Goal: Transaction & Acquisition: Purchase product/service

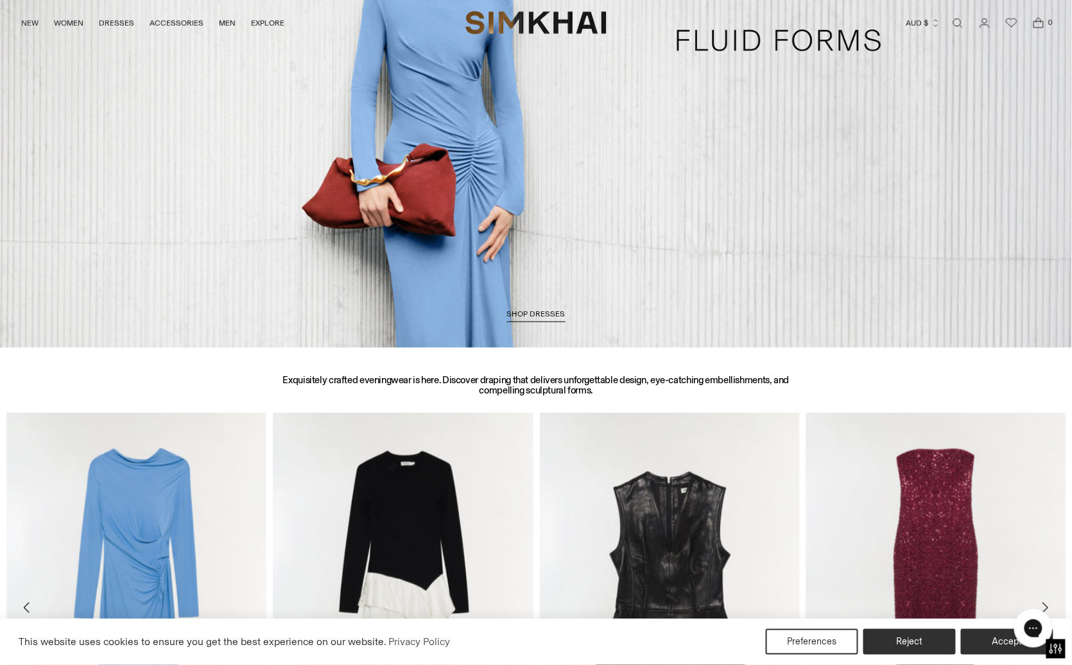
click at [762, 126] on link "/collections/dresses-all" at bounding box center [536, 40] width 1072 height 614
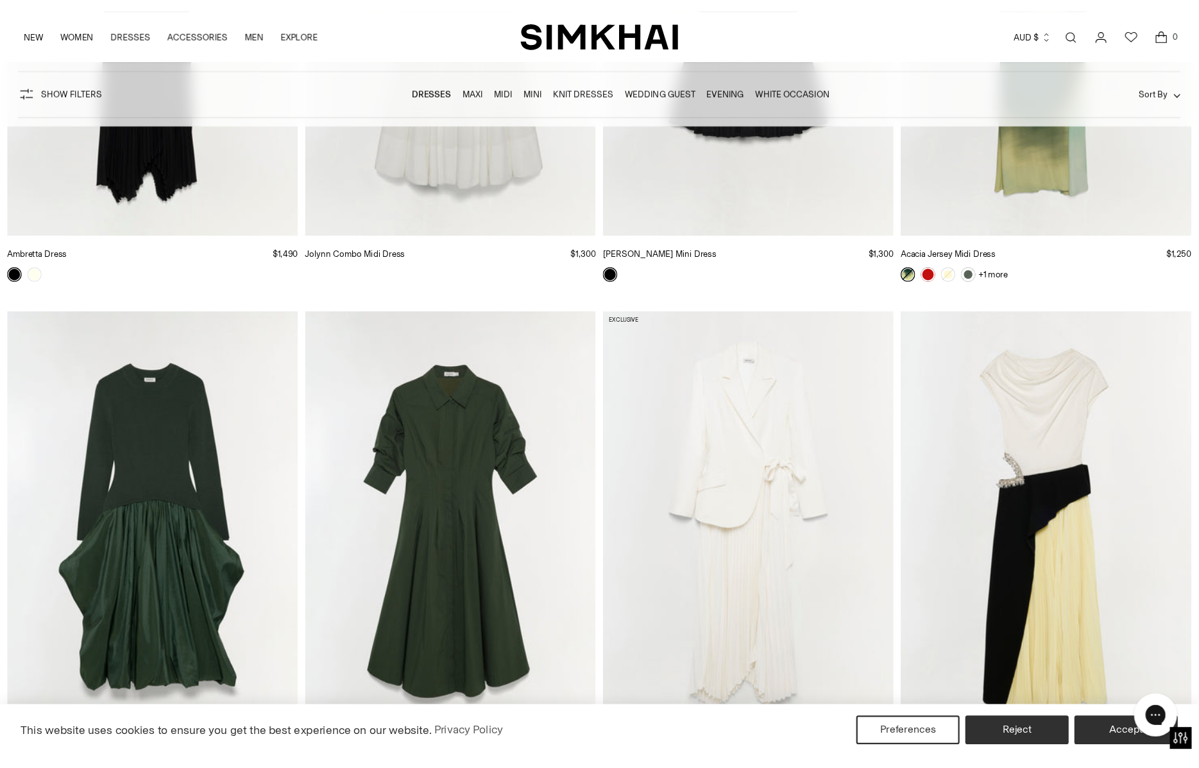
scroll to position [5406, 0]
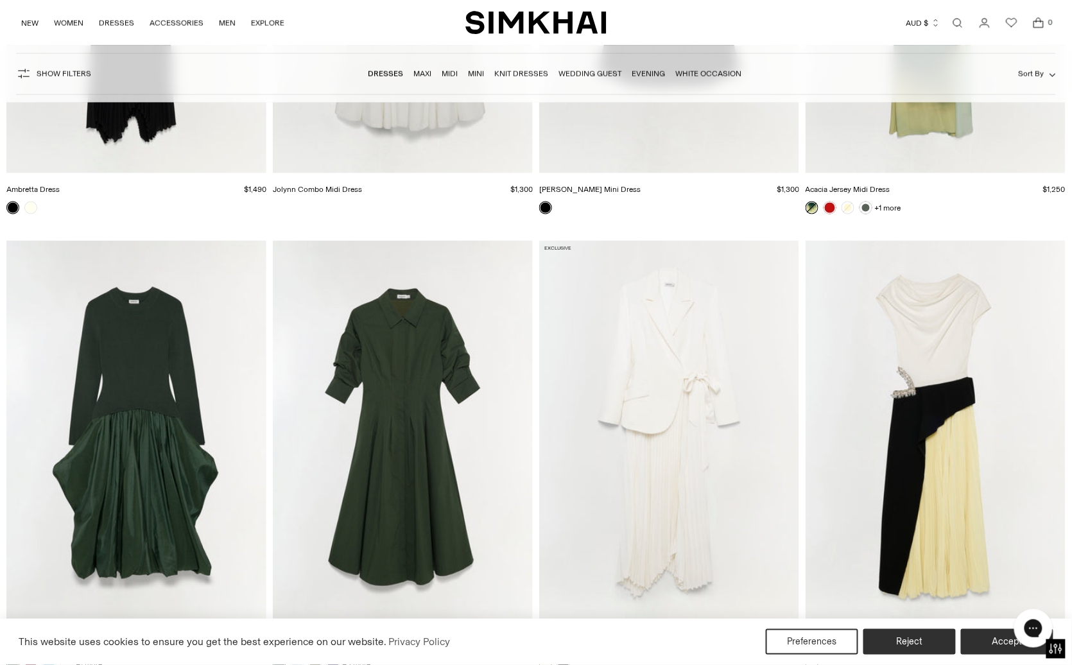
click at [0, 0] on img "Ambretta Dress" at bounding box center [0, 0] width 0 height 0
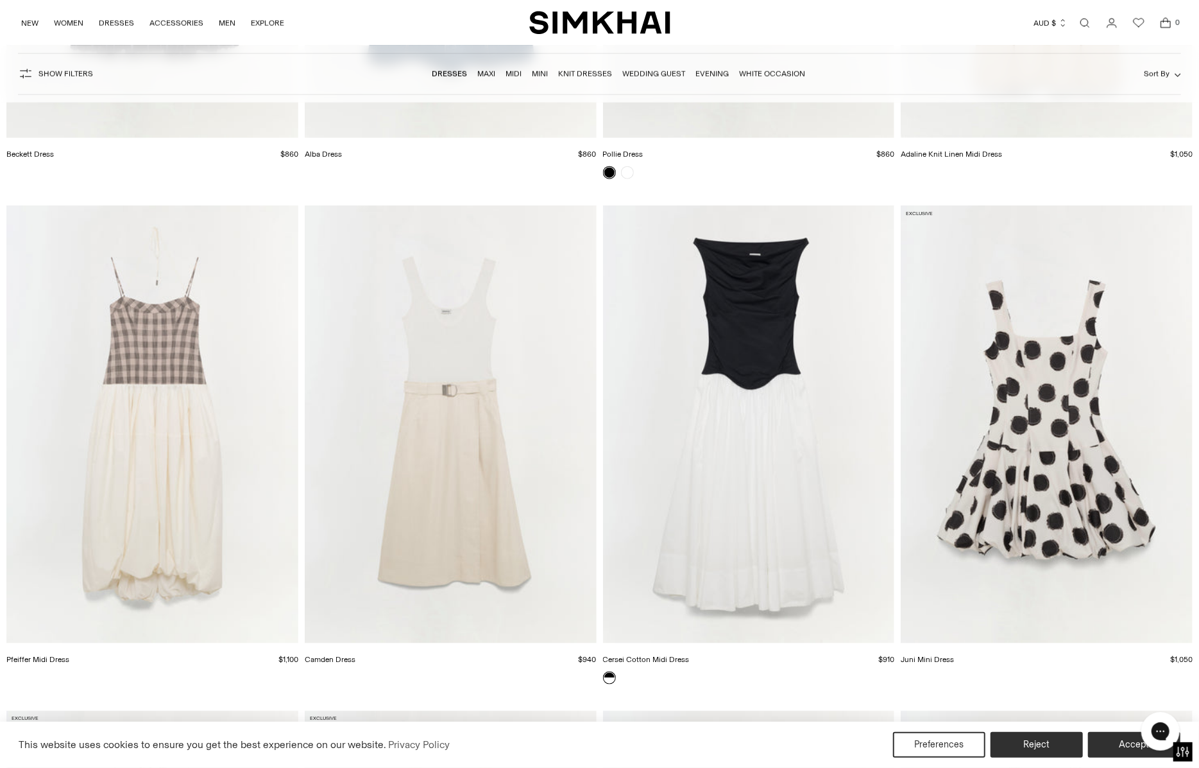
scroll to position [19087, 0]
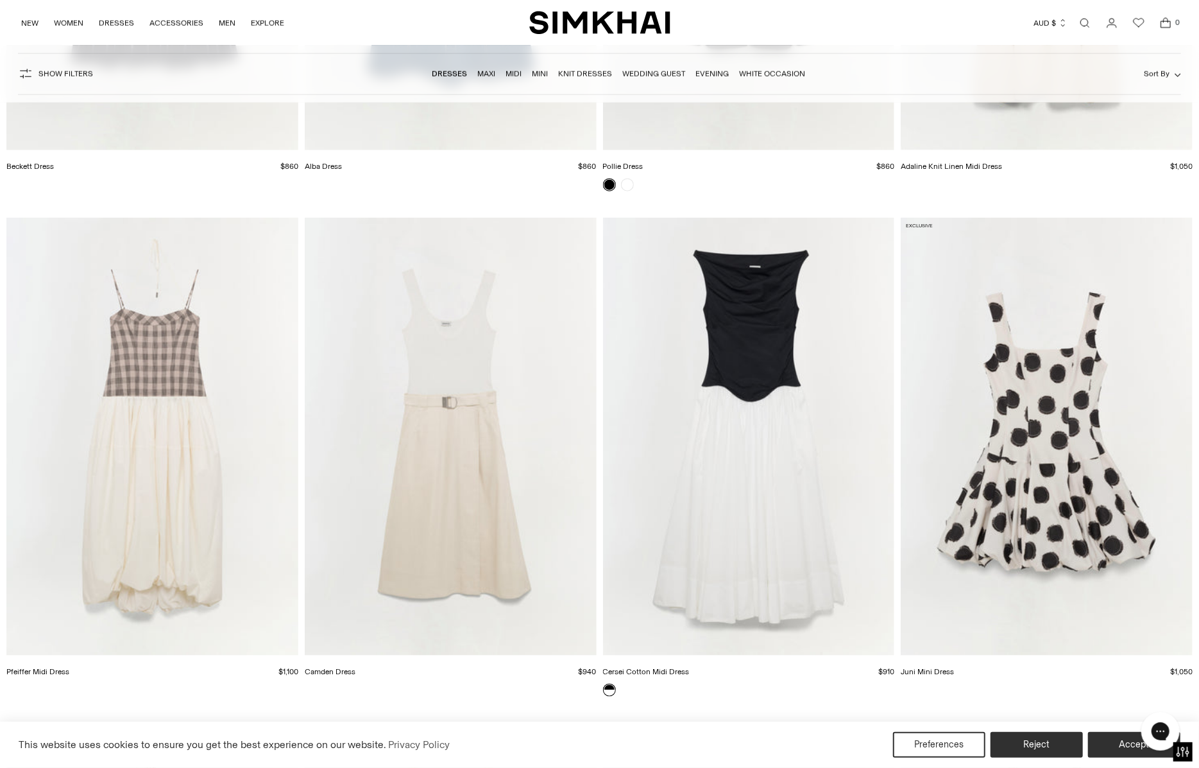
click at [0, 0] on img "Cersei Cotton Midi Dress" at bounding box center [0, 0] width 0 height 0
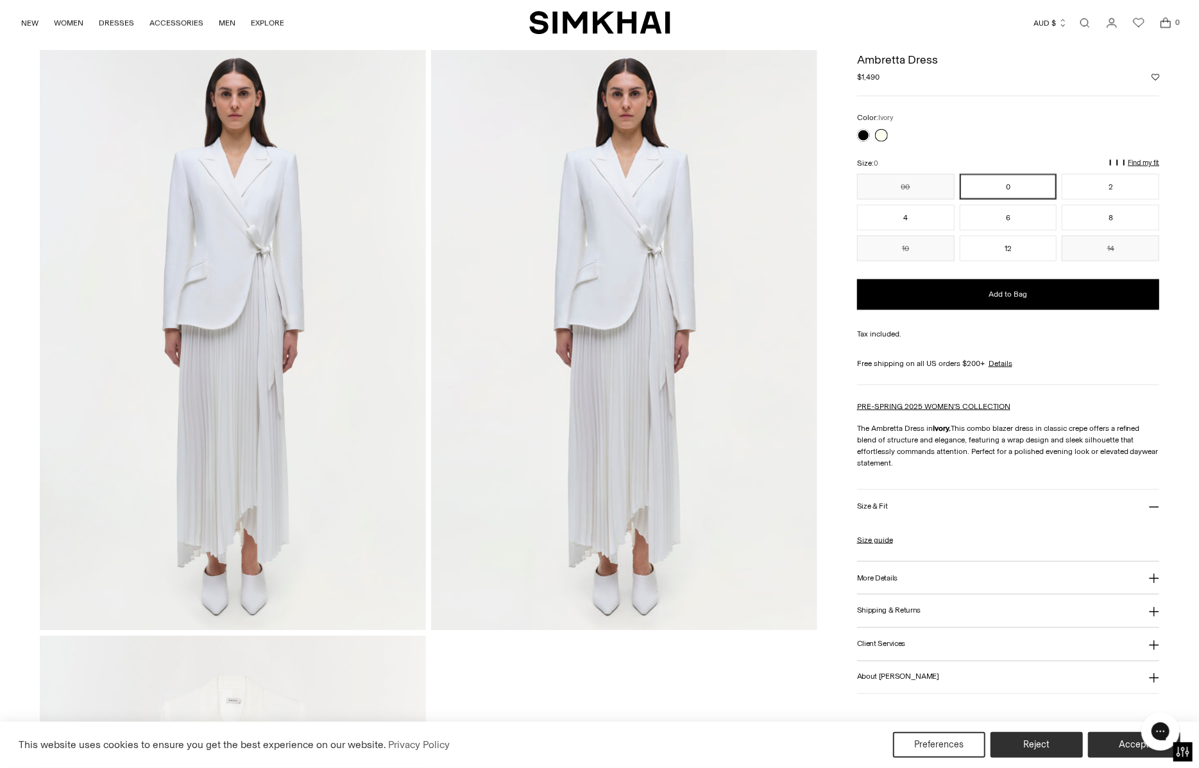
scroll to position [1217, 0]
